Goal: Transaction & Acquisition: Purchase product/service

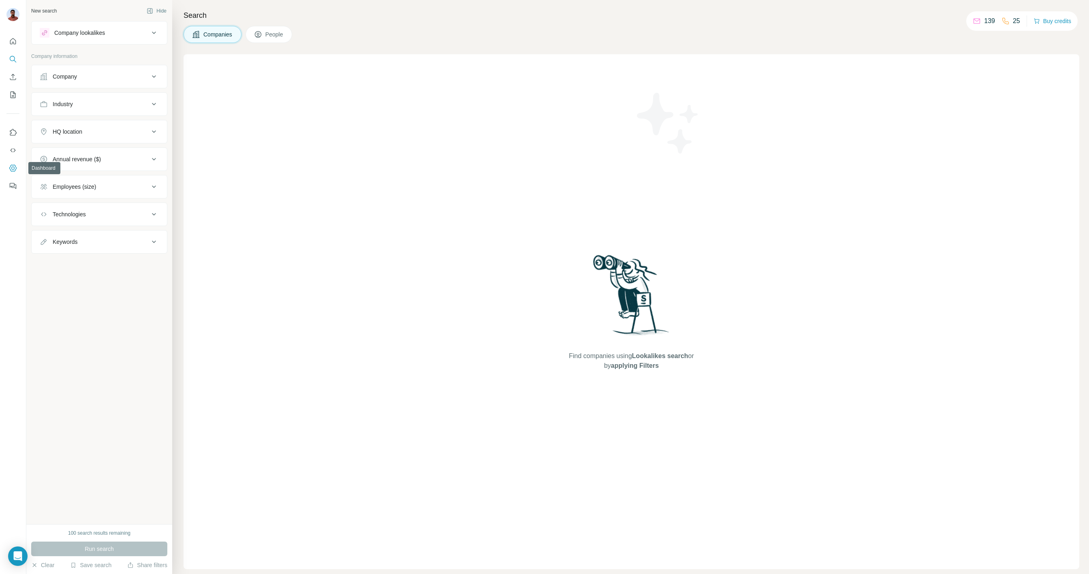
click at [14, 163] on button "Dashboard" at bounding box center [12, 168] width 13 height 15
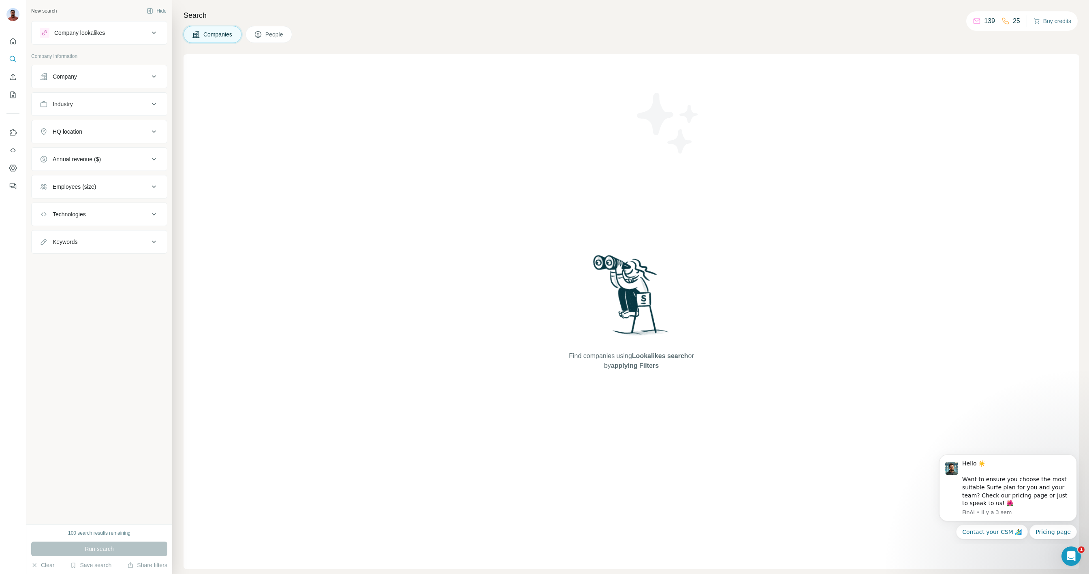
click at [1046, 21] on button "Buy credits" at bounding box center [1052, 20] width 38 height 11
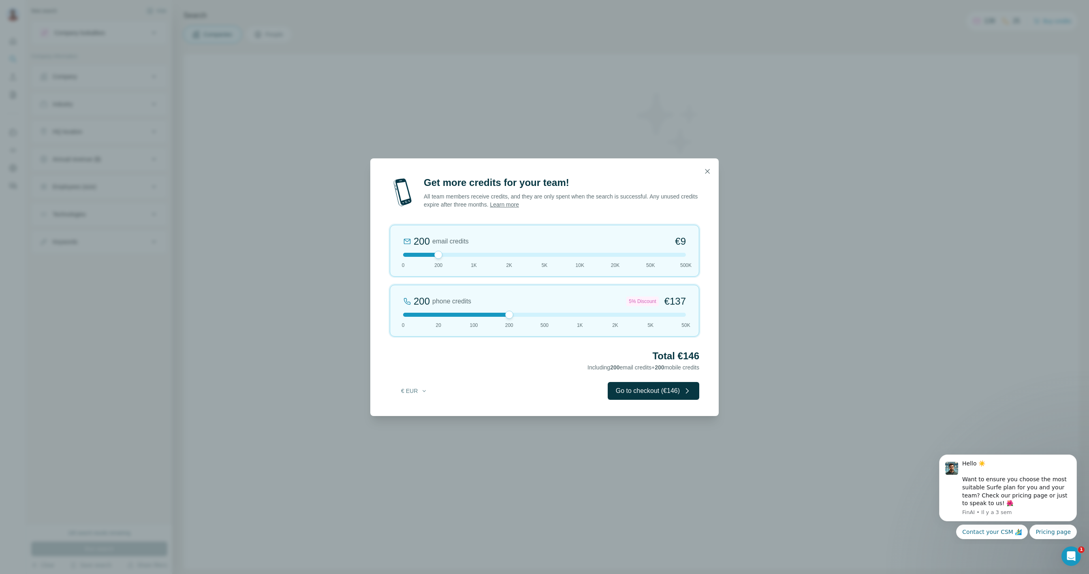
drag, startPoint x: 440, startPoint y: 315, endPoint x: 504, endPoint y: 317, distance: 64.0
click at [504, 317] on div "200 phone credits 5% Discount €137 0 20 100 200 500 1K 2K 5K 50K" at bounding box center [544, 311] width 309 height 52
click at [711, 169] on button "button" at bounding box center [707, 171] width 16 height 16
